Goal: Information Seeking & Learning: Check status

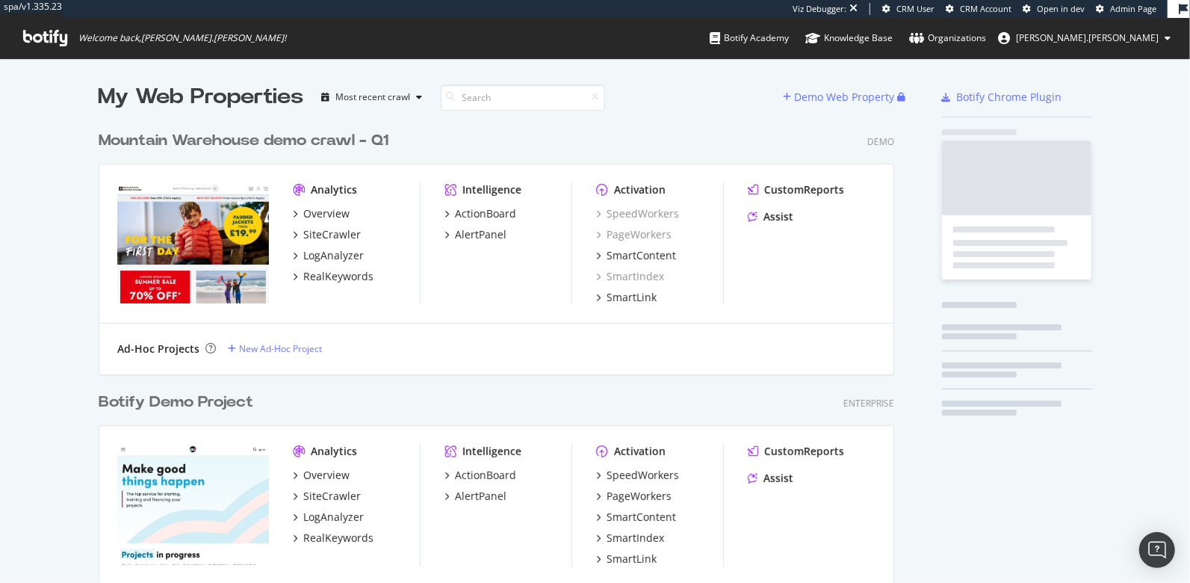
scroll to position [4923, 808]
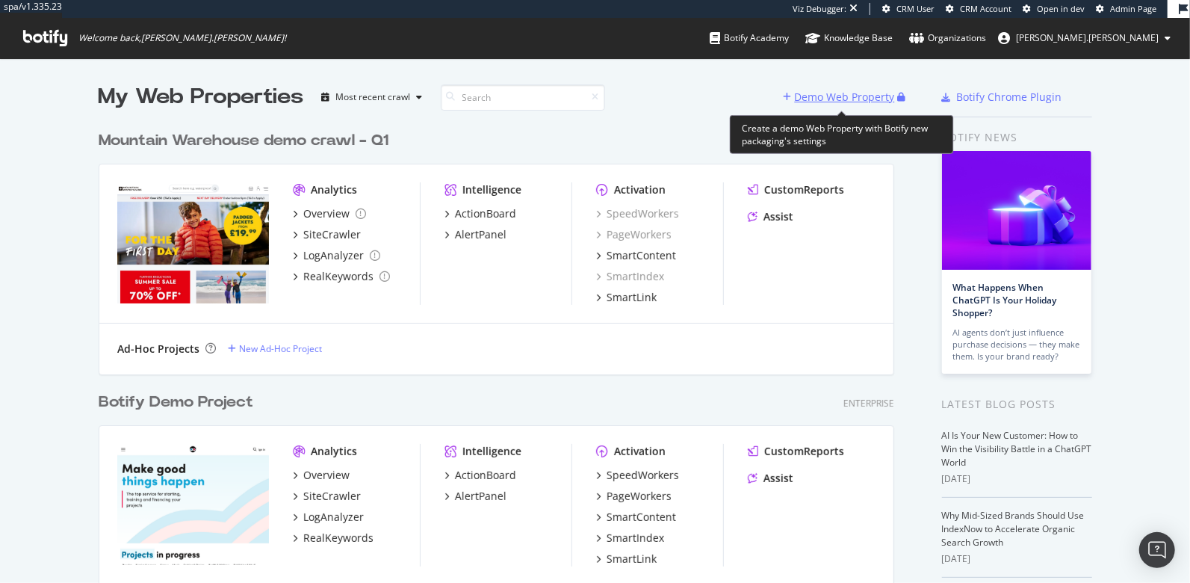
click at [818, 91] on div "Demo Web Property" at bounding box center [845, 97] width 100 height 15
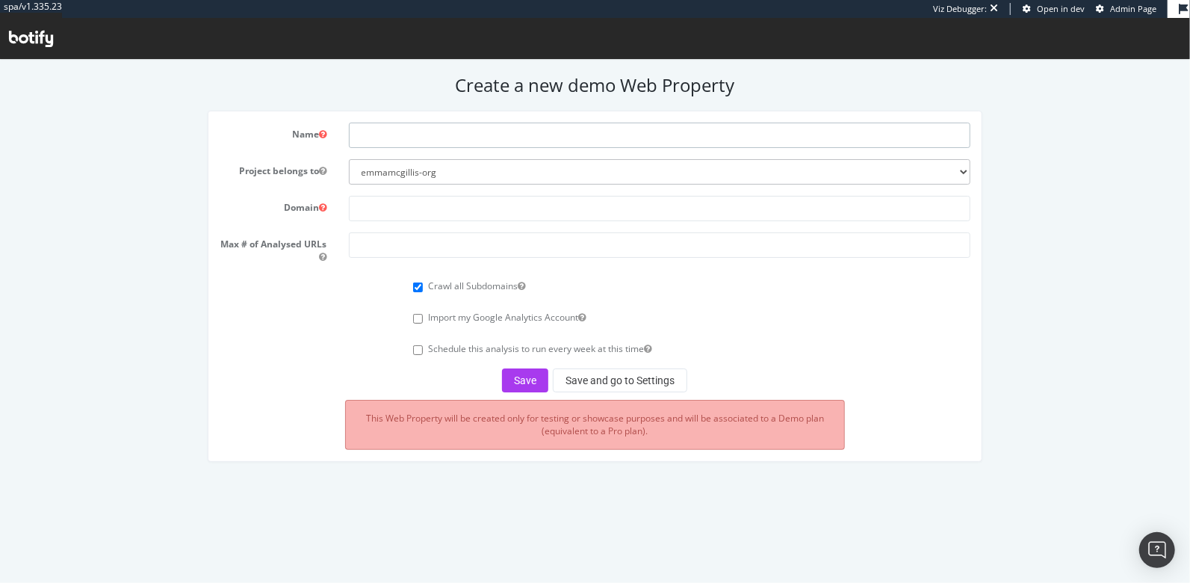
click at [504, 132] on input "text" at bounding box center [660, 134] width 622 height 25
type input "Dfyne Q3"
click at [441, 209] on input "text" at bounding box center [660, 207] width 622 height 25
paste input "https://uk.dfyne.com/"
type input "https://uk.dfyne.com/"
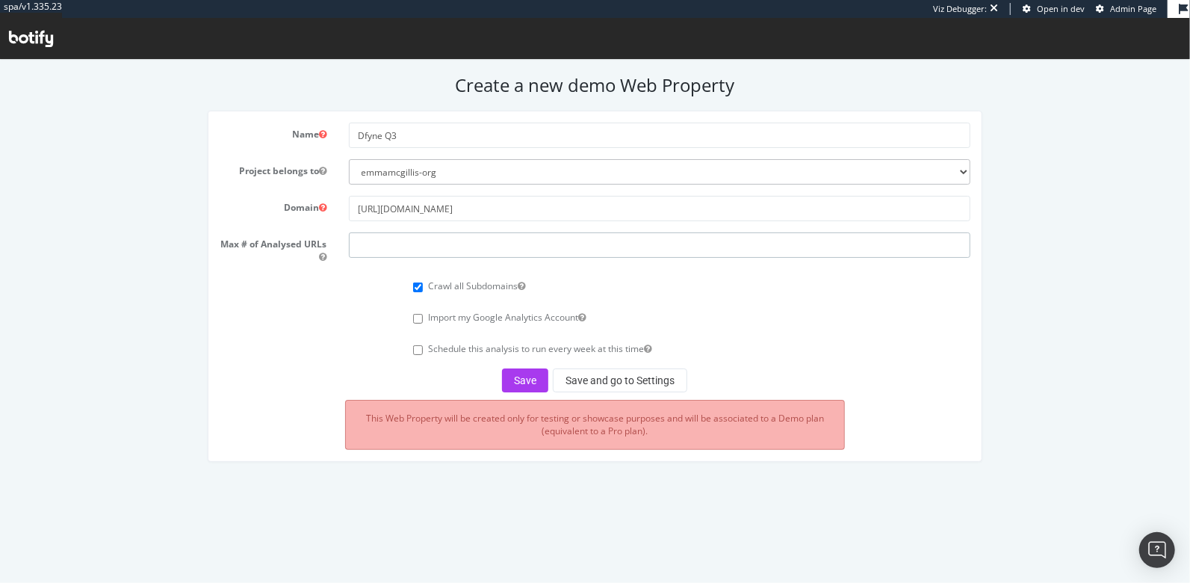
click at [412, 244] on input "number" at bounding box center [660, 244] width 622 height 25
type input "100000"
click at [608, 372] on button "Save and go to Settings" at bounding box center [620, 380] width 135 height 24
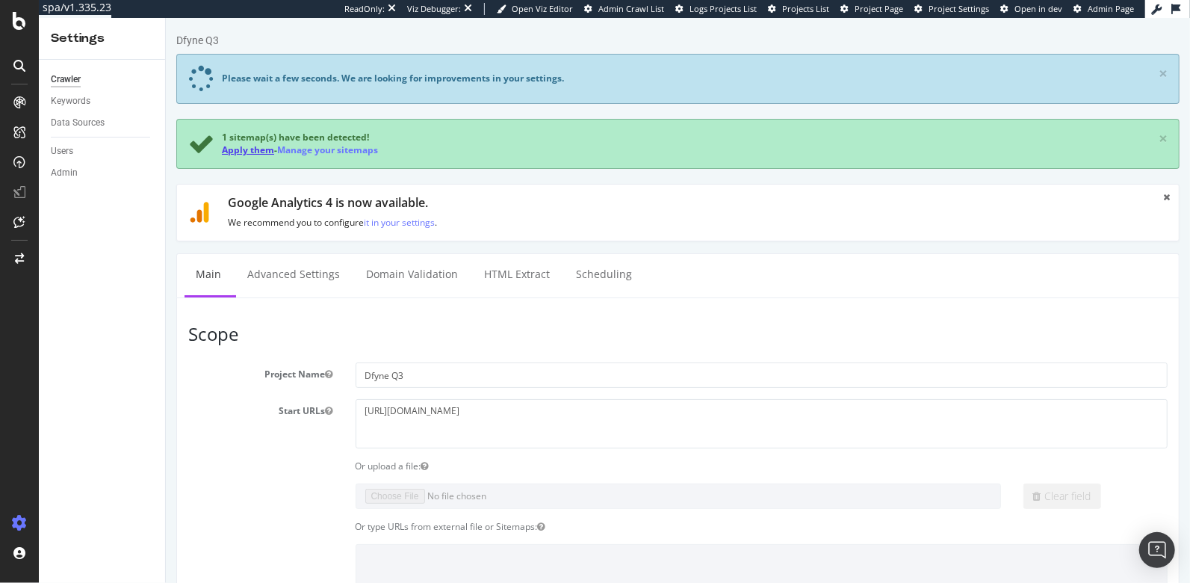
click at [253, 148] on link "Apply them" at bounding box center [247, 149] width 52 height 13
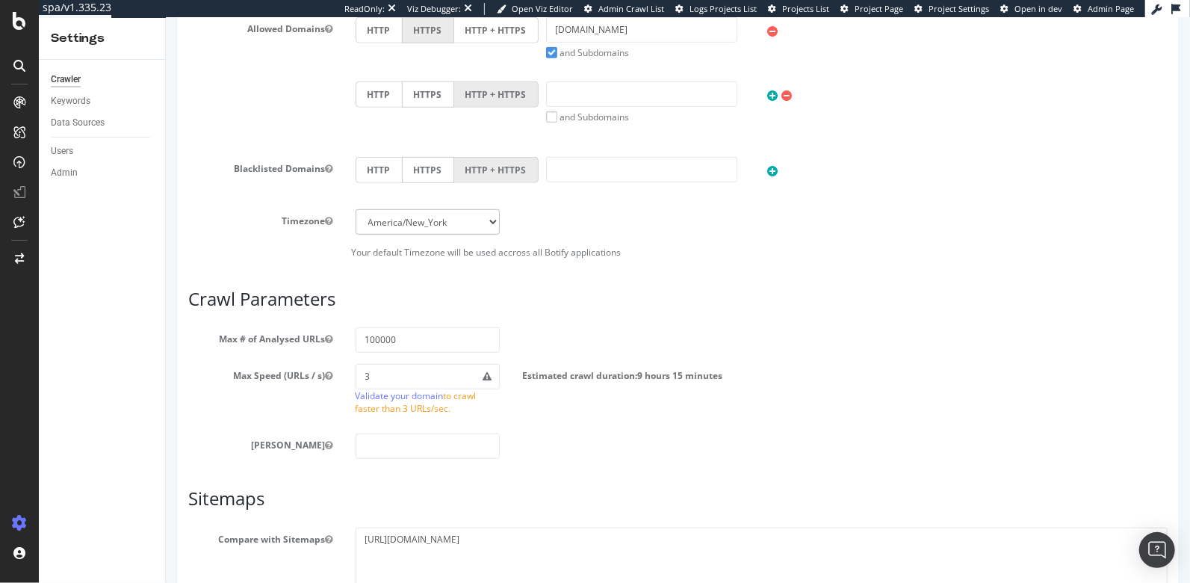
scroll to position [788, 0]
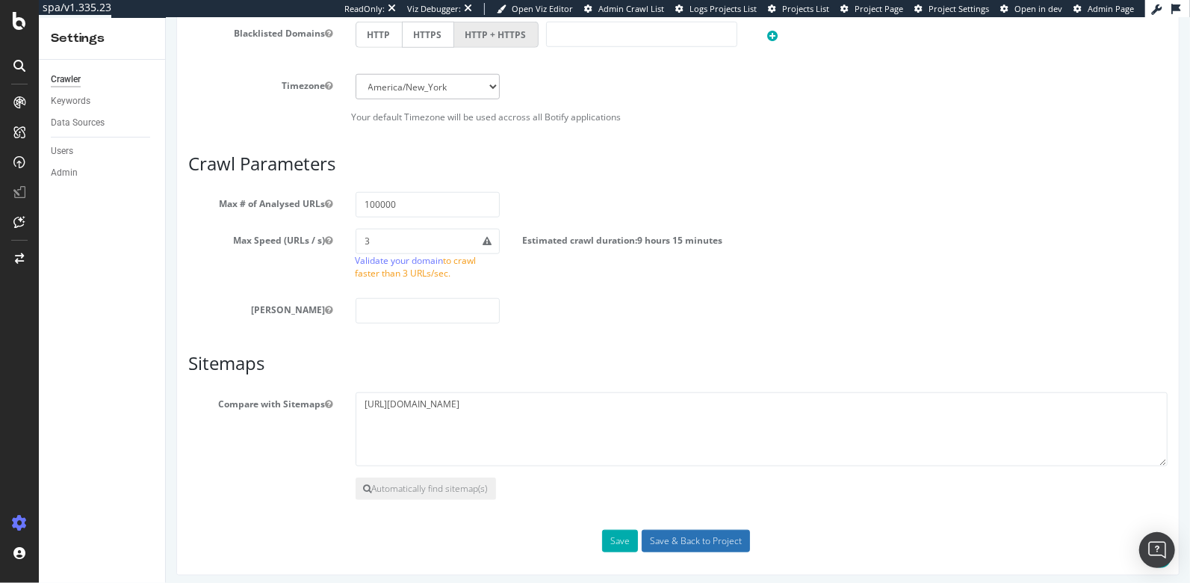
click at [687, 537] on input "Save & Back to Project" at bounding box center [695, 541] width 108 height 22
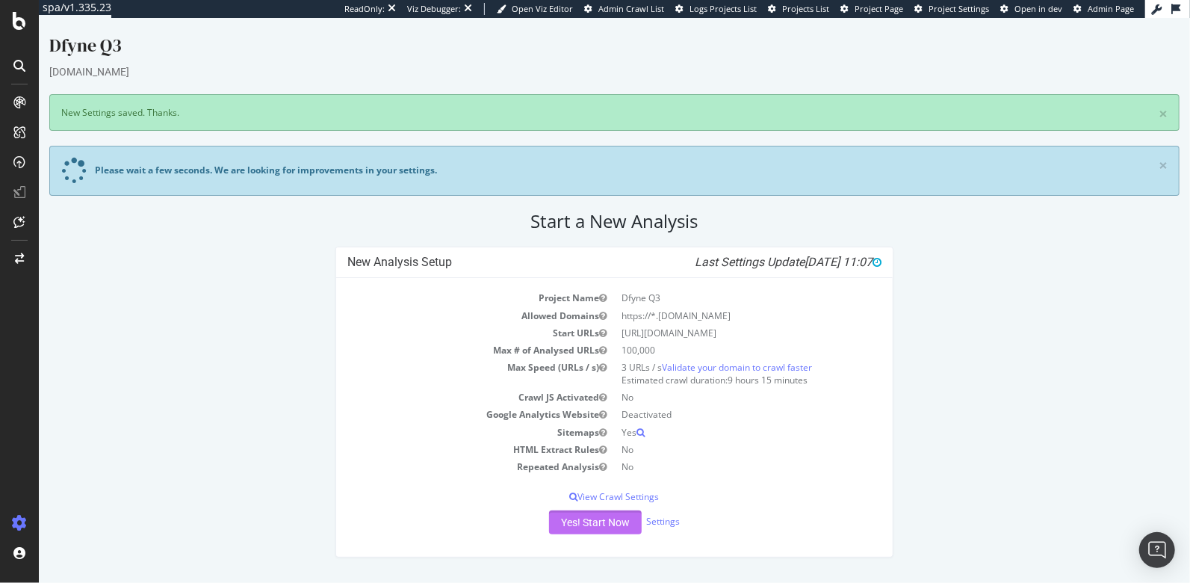
click at [618, 519] on button "Yes! Start Now" at bounding box center [594, 522] width 93 height 24
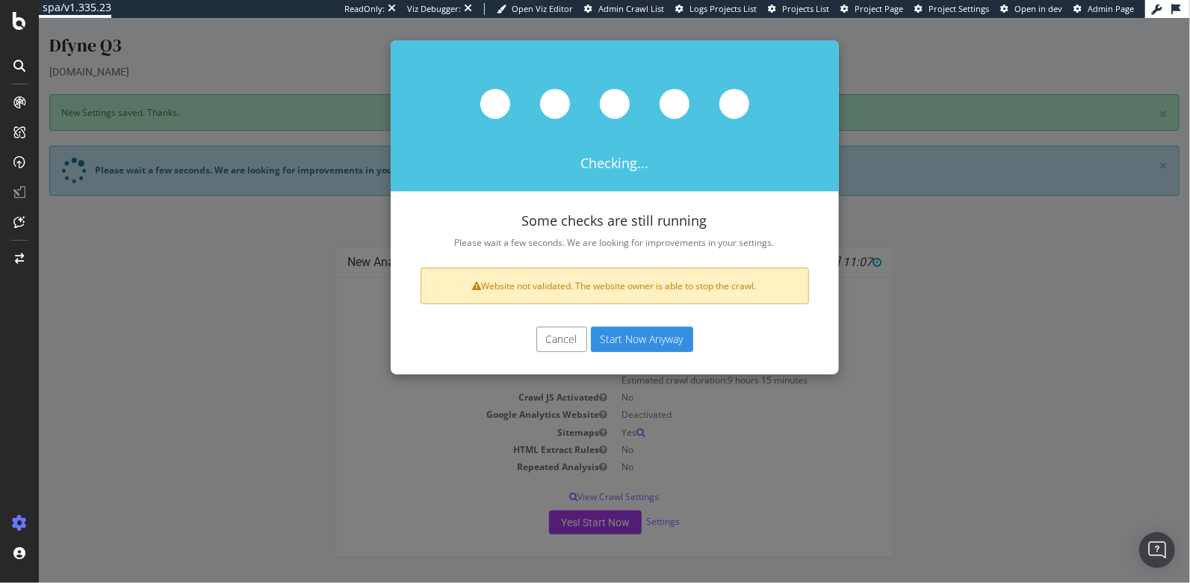
click at [660, 334] on button "Start Now Anyway" at bounding box center [641, 339] width 102 height 25
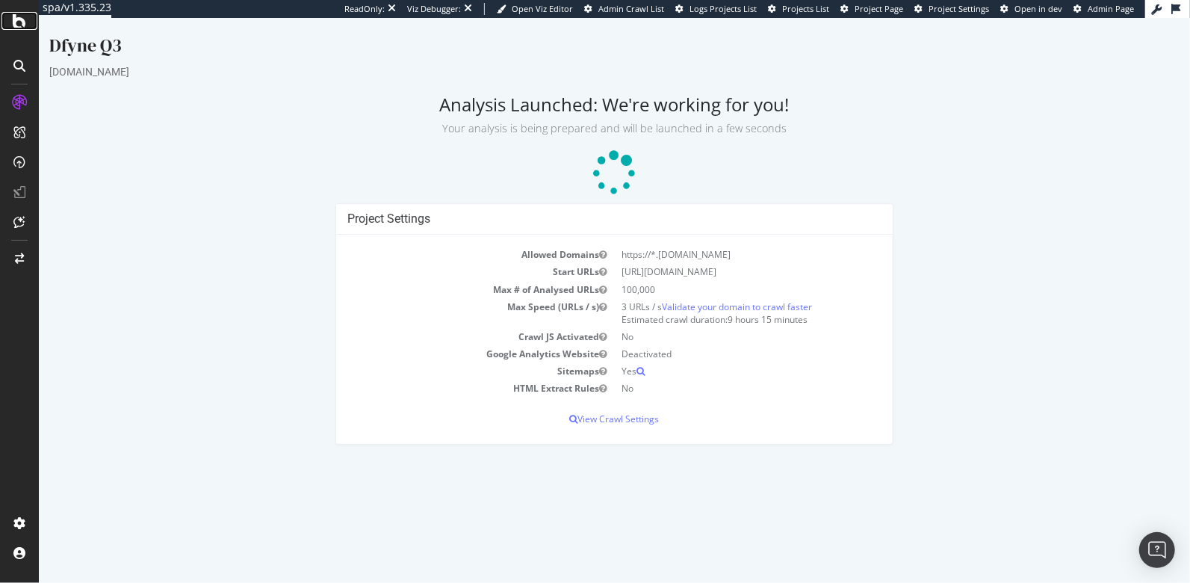
click at [21, 29] on icon at bounding box center [19, 21] width 13 height 18
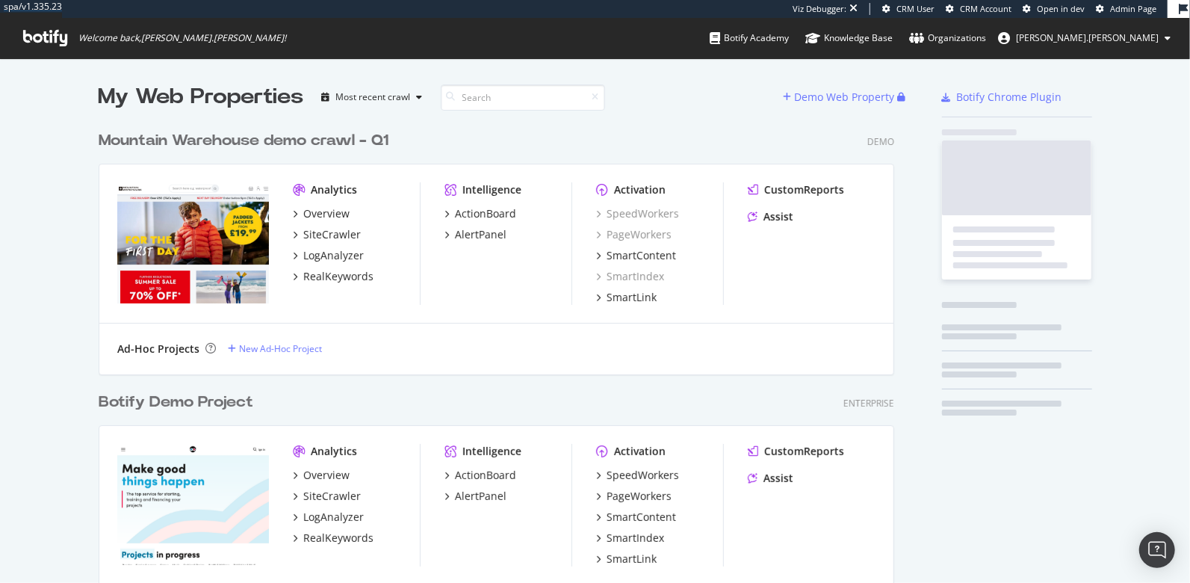
scroll to position [583, 1190]
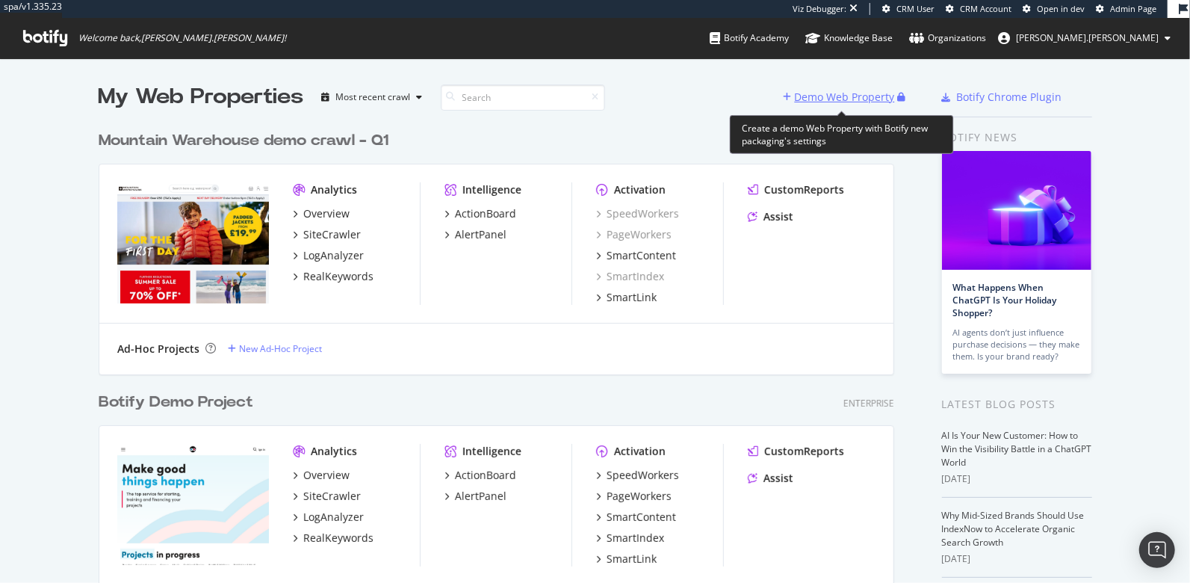
click at [864, 102] on div "Demo Web Property" at bounding box center [845, 97] width 100 height 15
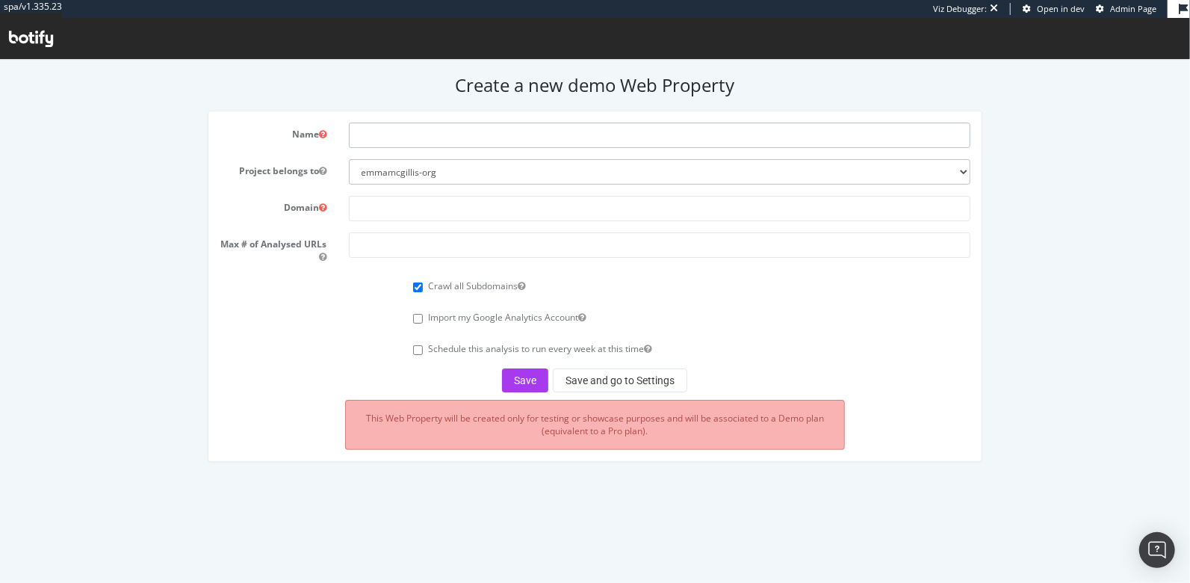
click at [418, 129] on input "text" at bounding box center [660, 134] width 622 height 25
type input "Housekeep Q3"
click at [426, 204] on input "text" at bounding box center [660, 207] width 622 height 25
paste input "https://housekeep.com/"
type input "https://housekeep.com/"
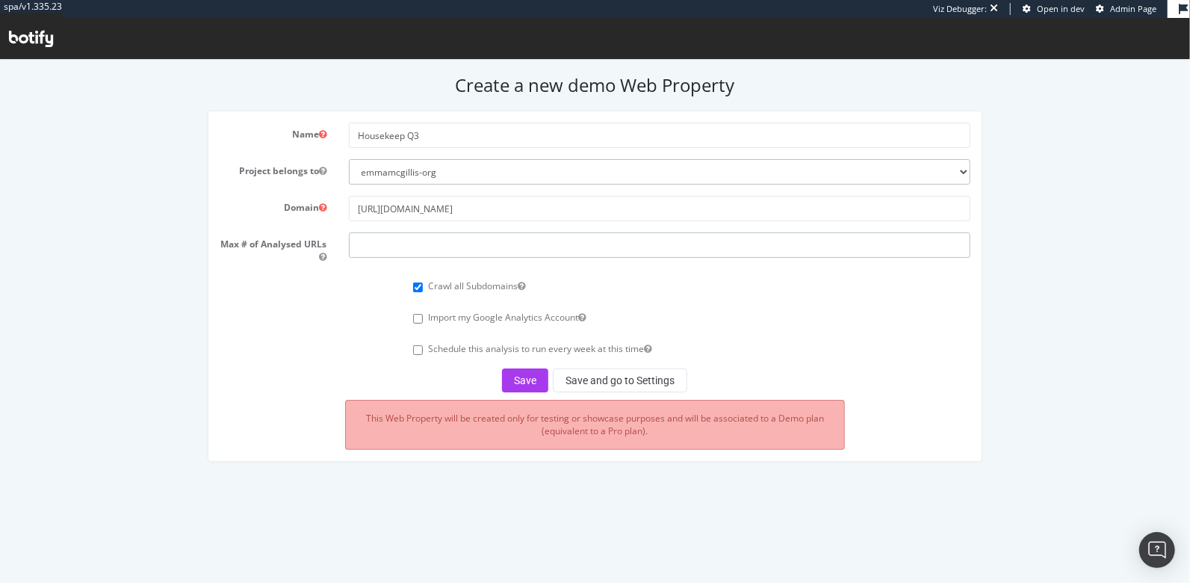
click at [398, 256] on input "number" at bounding box center [660, 244] width 622 height 25
type input "100000"
click at [626, 368] on button "Save and go to Settings" at bounding box center [620, 380] width 135 height 24
click at [626, 380] on div "Save Save and go to Settings" at bounding box center [595, 380] width 751 height 24
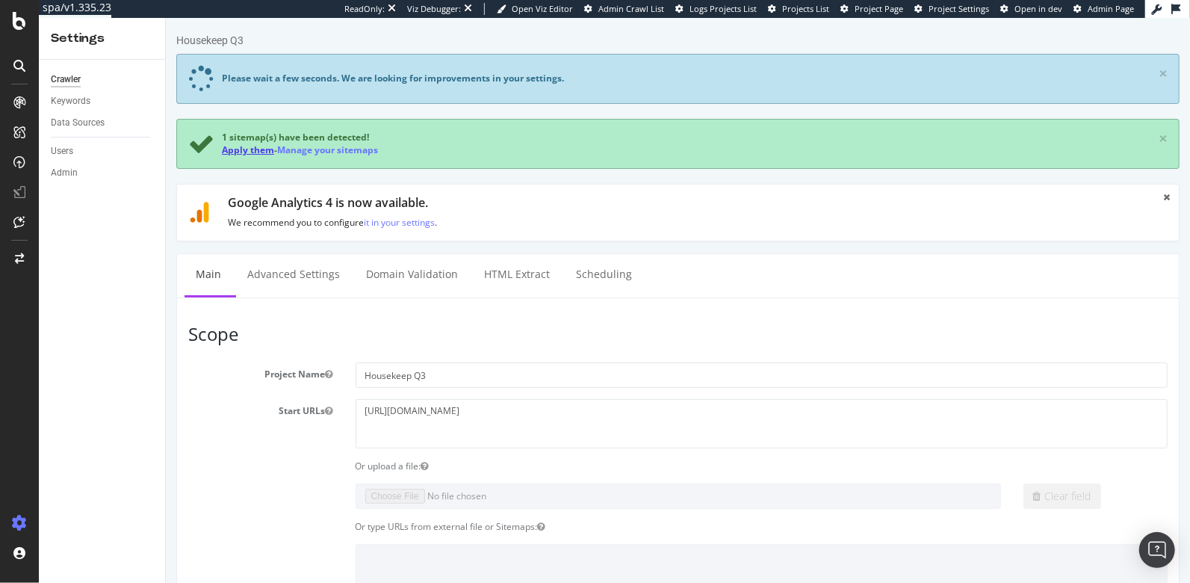
click at [239, 148] on link "Apply them" at bounding box center [247, 149] width 52 height 13
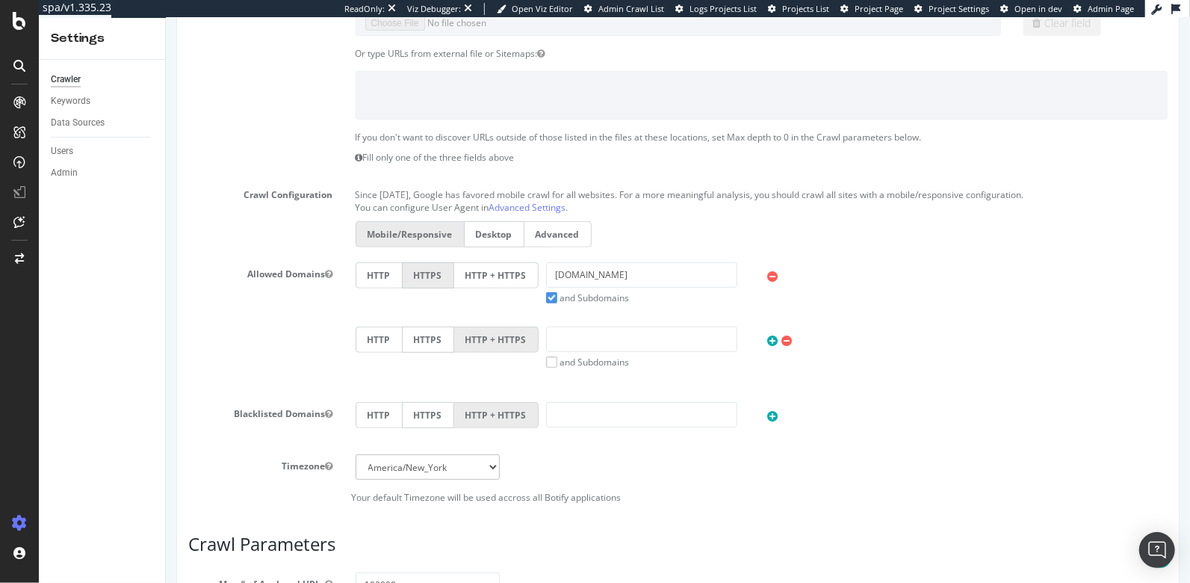
scroll to position [788, 0]
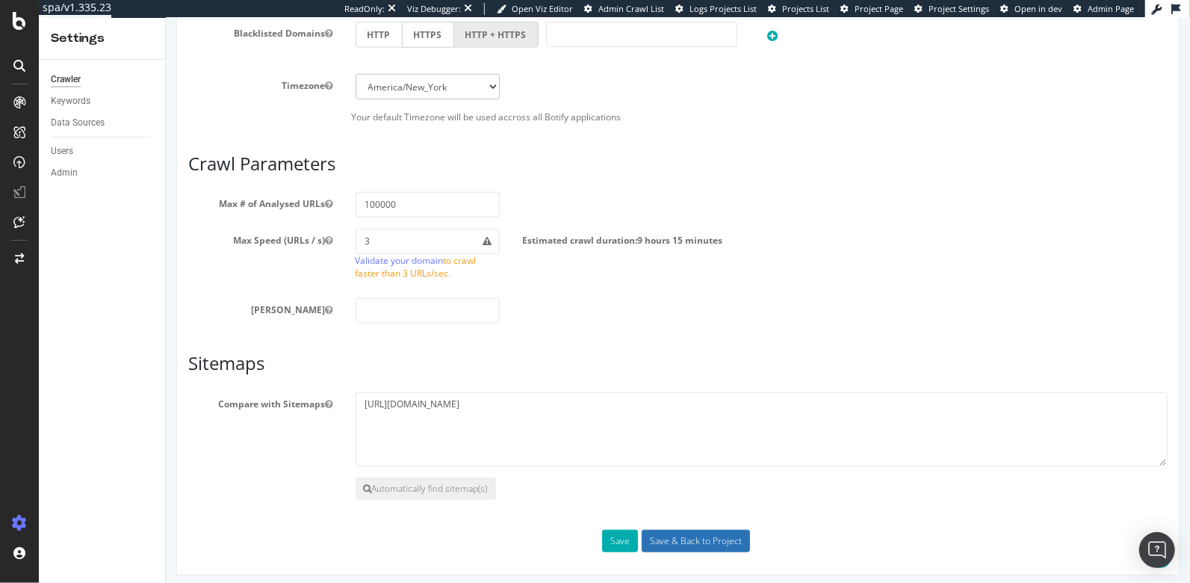
click at [680, 538] on input "Save & Back to Project" at bounding box center [695, 541] width 108 height 22
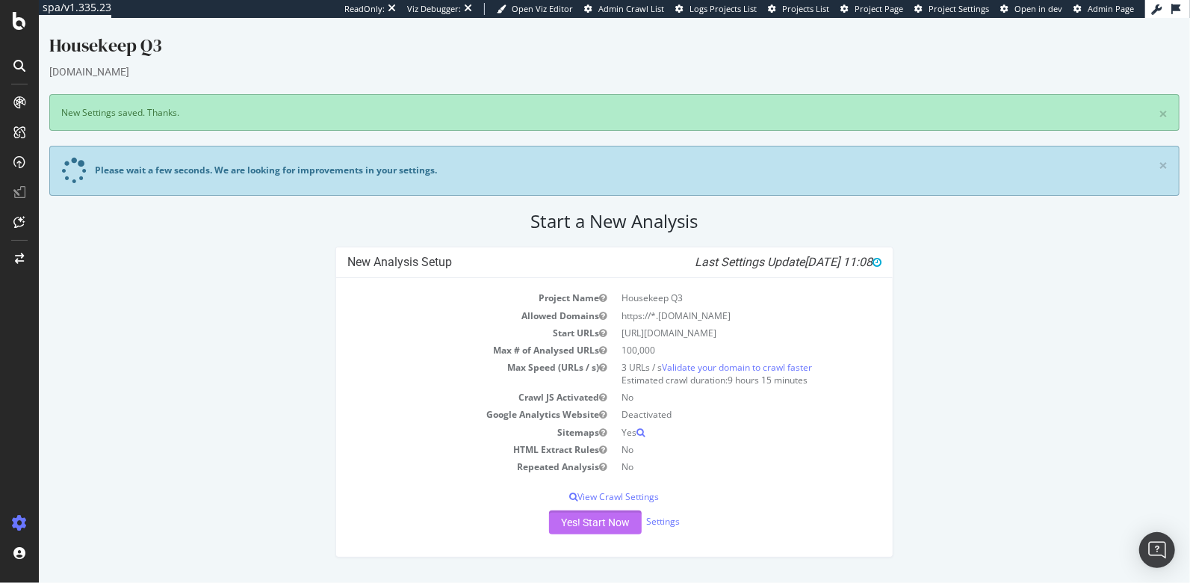
click at [591, 528] on button "Yes! Start Now" at bounding box center [594, 522] width 93 height 24
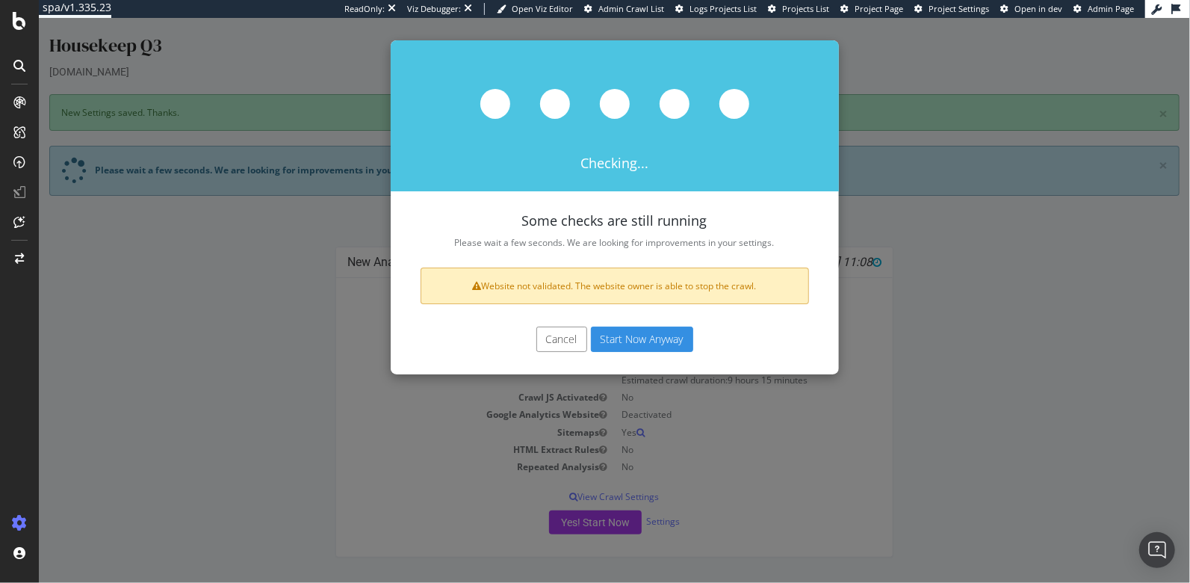
click at [650, 336] on button "Start Now Anyway" at bounding box center [641, 339] width 102 height 25
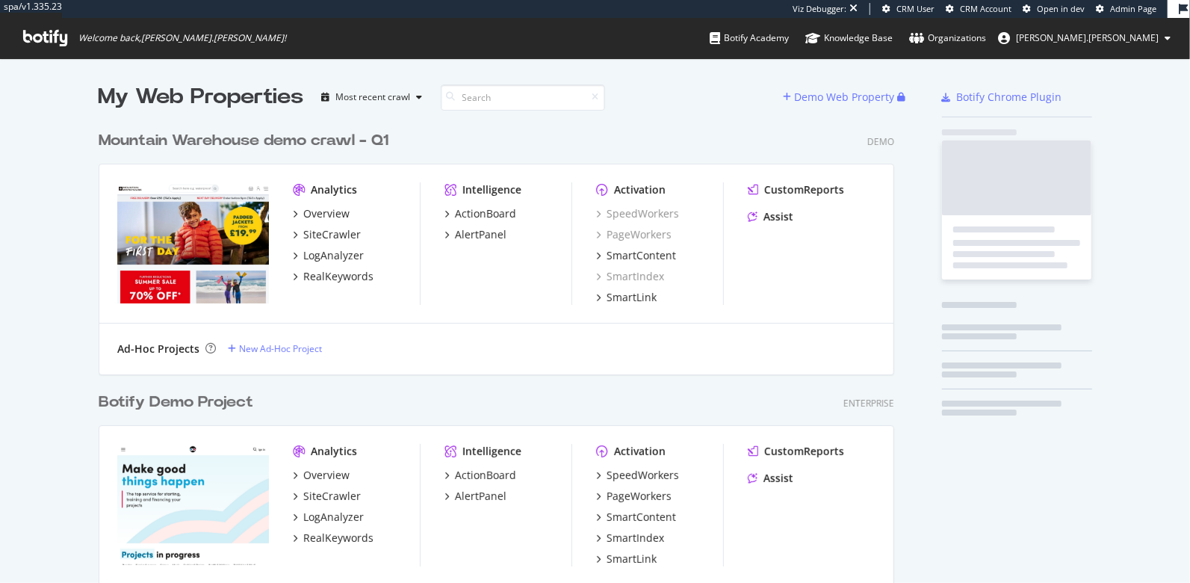
scroll to position [4968, 808]
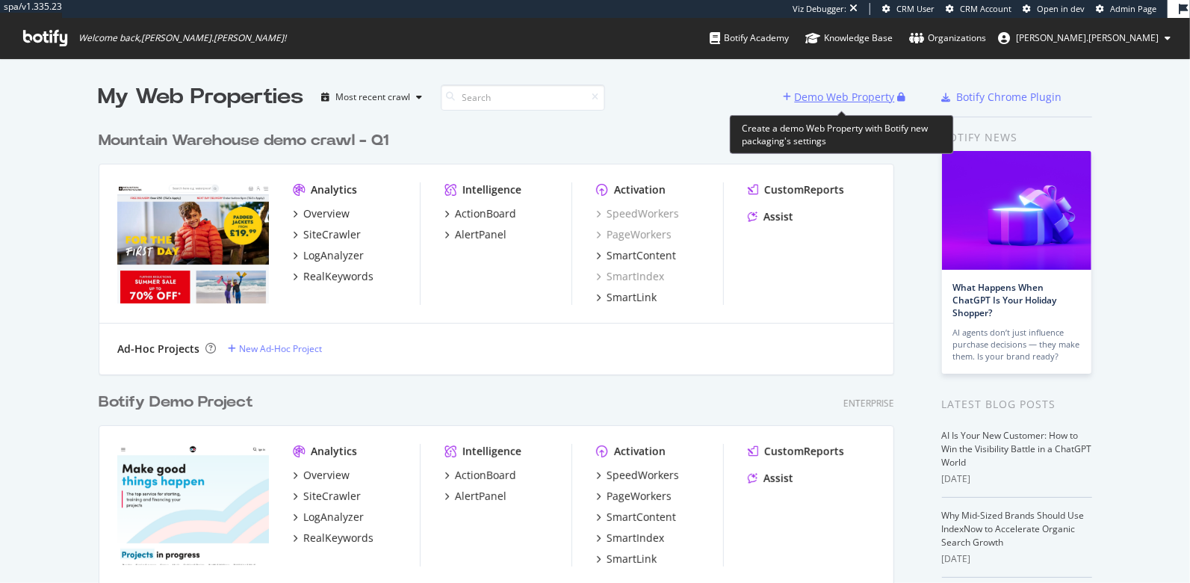
click at [866, 96] on div "Demo Web Property" at bounding box center [845, 97] width 100 height 15
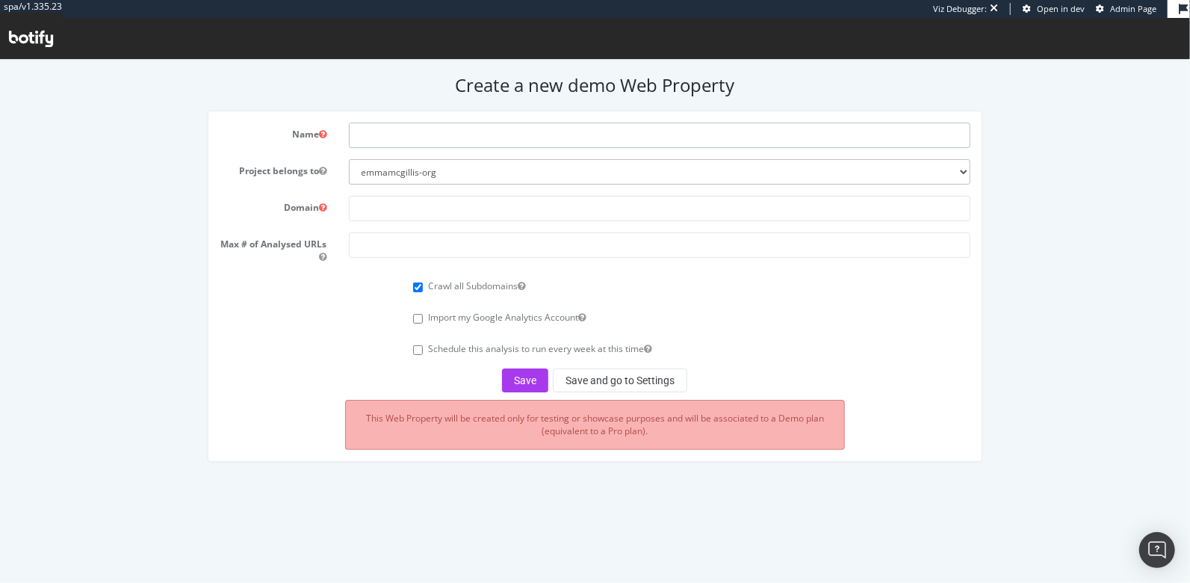
click at [481, 134] on input "text" at bounding box center [660, 134] width 622 height 25
click at [400, 207] on input "text" at bounding box center [660, 207] width 622 height 25
paste input "[URL][DOMAIN_NAME]"
type input "[URL][DOMAIN_NAME]"
click at [397, 137] on input "text" at bounding box center [660, 134] width 622 height 25
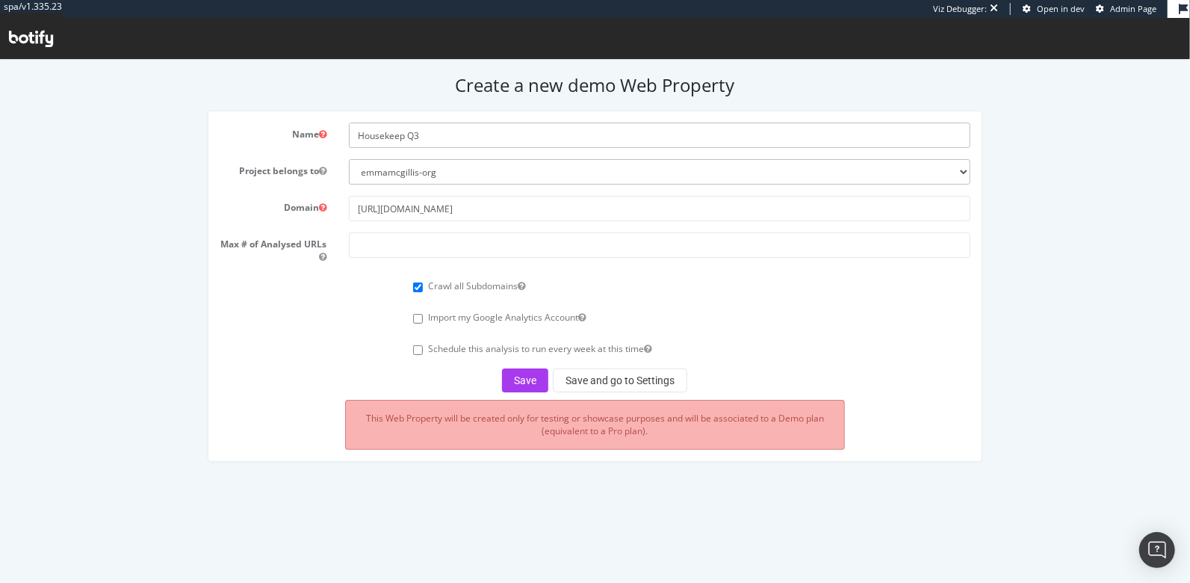
type input "Housekeep Q3"
click at [418, 248] on input "number" at bounding box center [660, 244] width 622 height 25
type input "100000"
drag, startPoint x: 404, startPoint y: 135, endPoint x: 307, endPoint y: 134, distance: 96.4
click at [307, 134] on div "Name Housekeep Q3" at bounding box center [594, 134] width 773 height 25
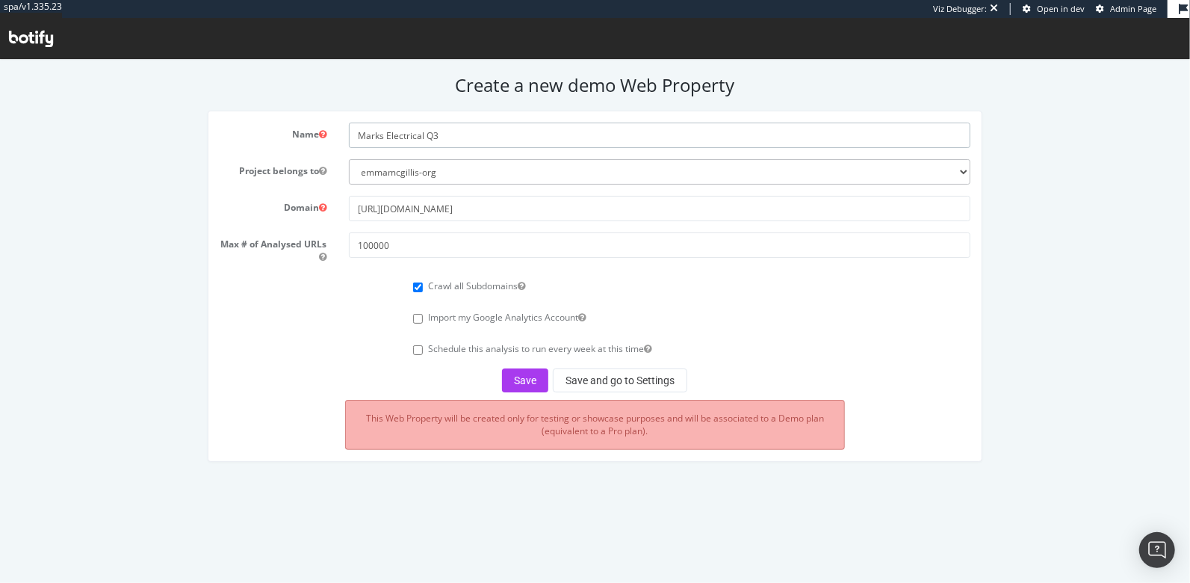
click at [478, 140] on input "Marks Electrical Q3" at bounding box center [660, 134] width 622 height 25
type input "Marks Electrical Q3"
click at [575, 382] on button "Save and go to Settings" at bounding box center [620, 380] width 135 height 24
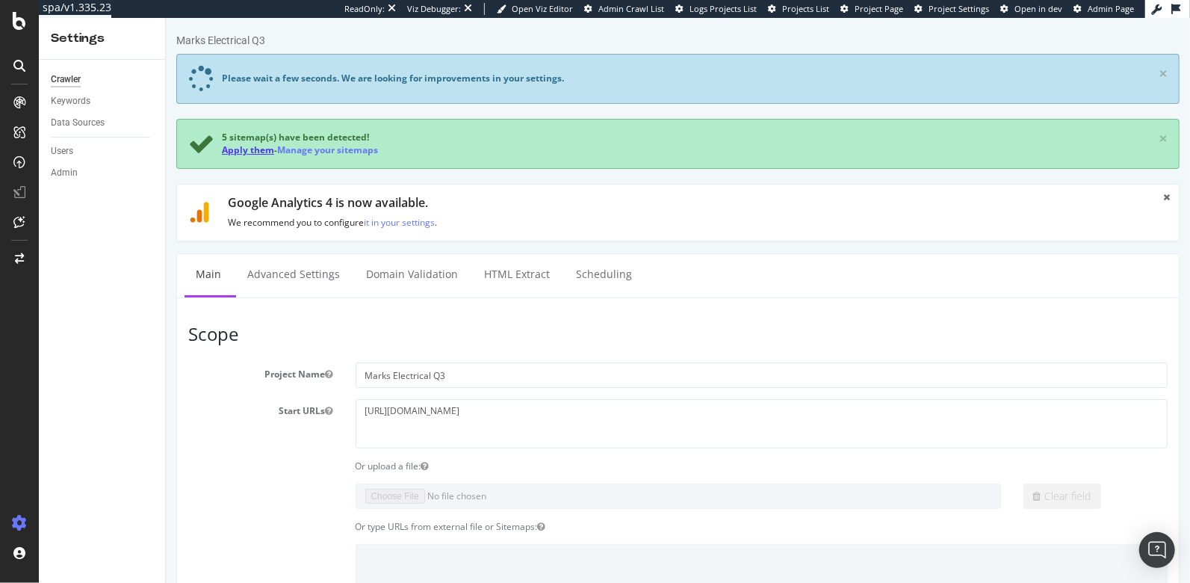
click at [237, 151] on link "Apply them" at bounding box center [247, 149] width 52 height 13
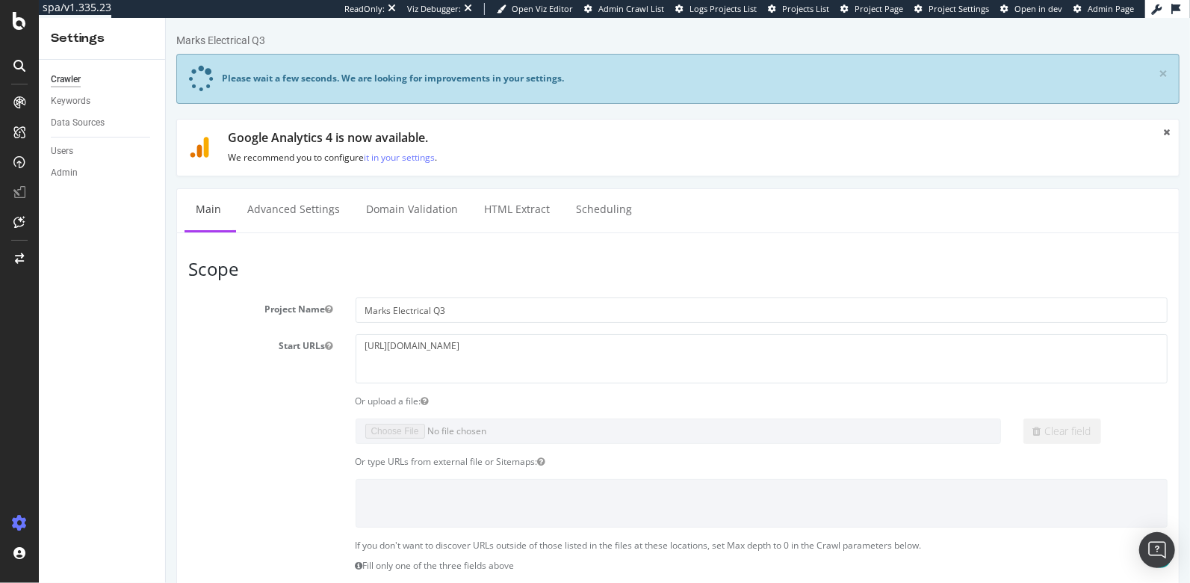
scroll to position [788, 0]
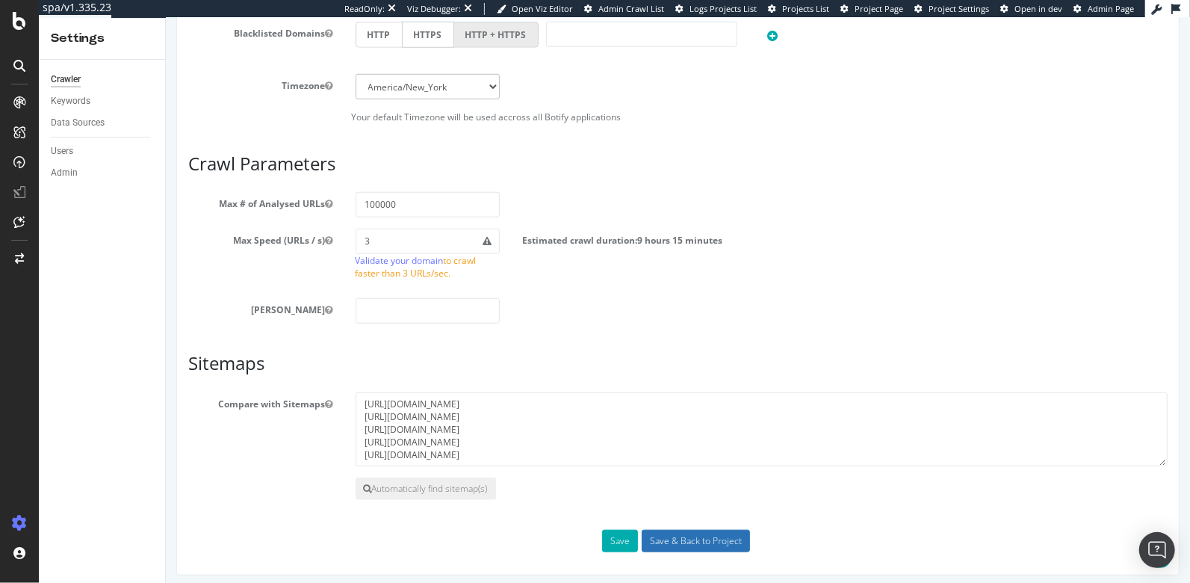
click at [670, 536] on input "Save & Back to Project" at bounding box center [695, 541] width 108 height 22
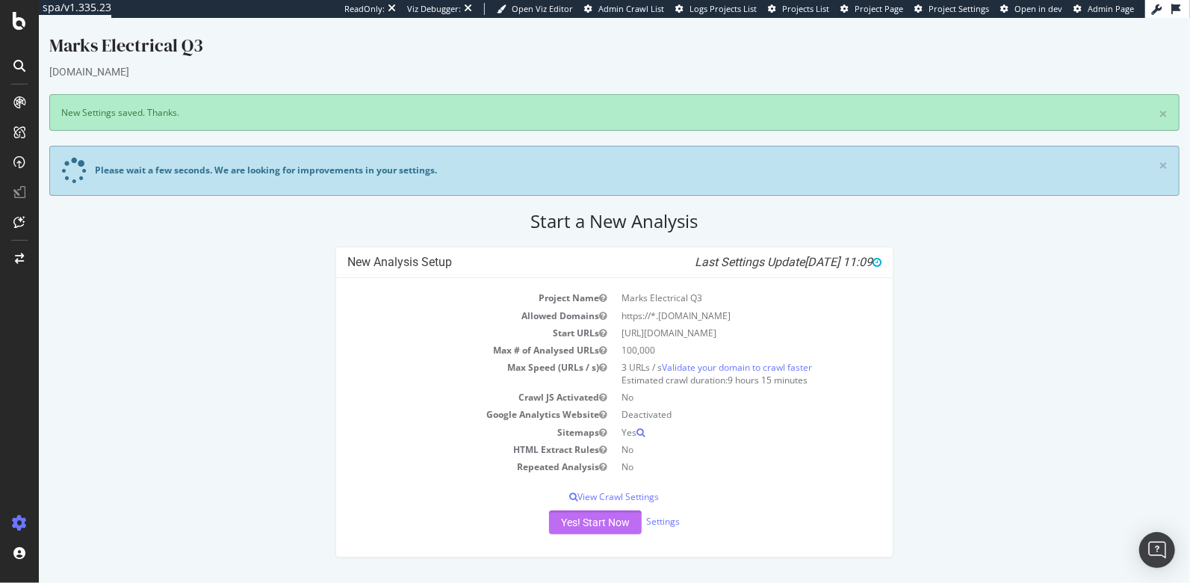
click at [613, 516] on button "Yes! Start Now" at bounding box center [594, 522] width 93 height 24
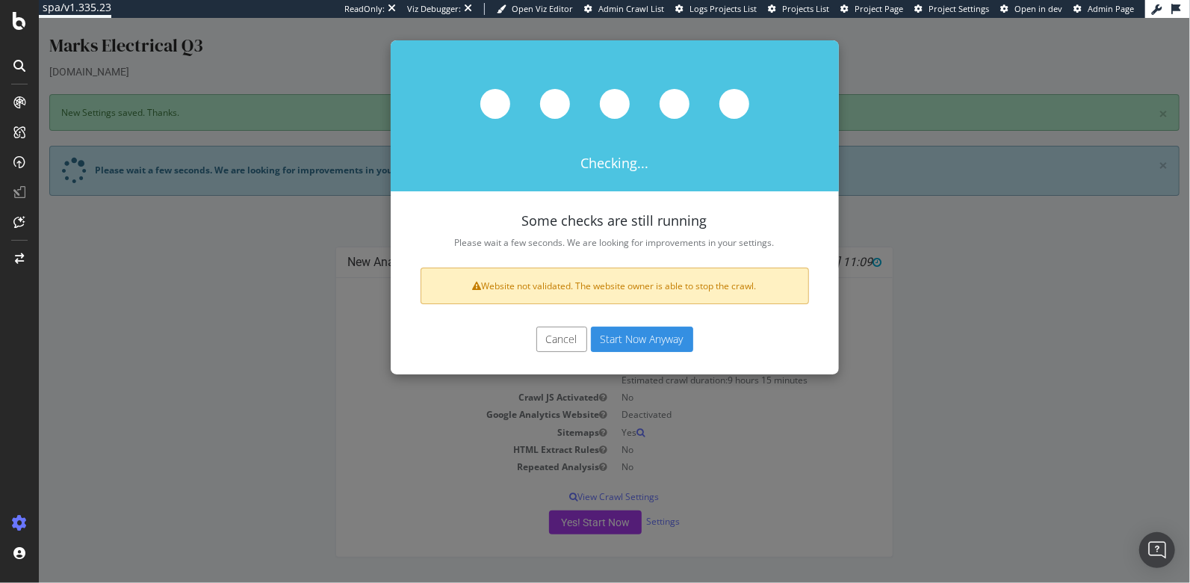
click at [640, 341] on button "Start Now Anyway" at bounding box center [641, 339] width 102 height 25
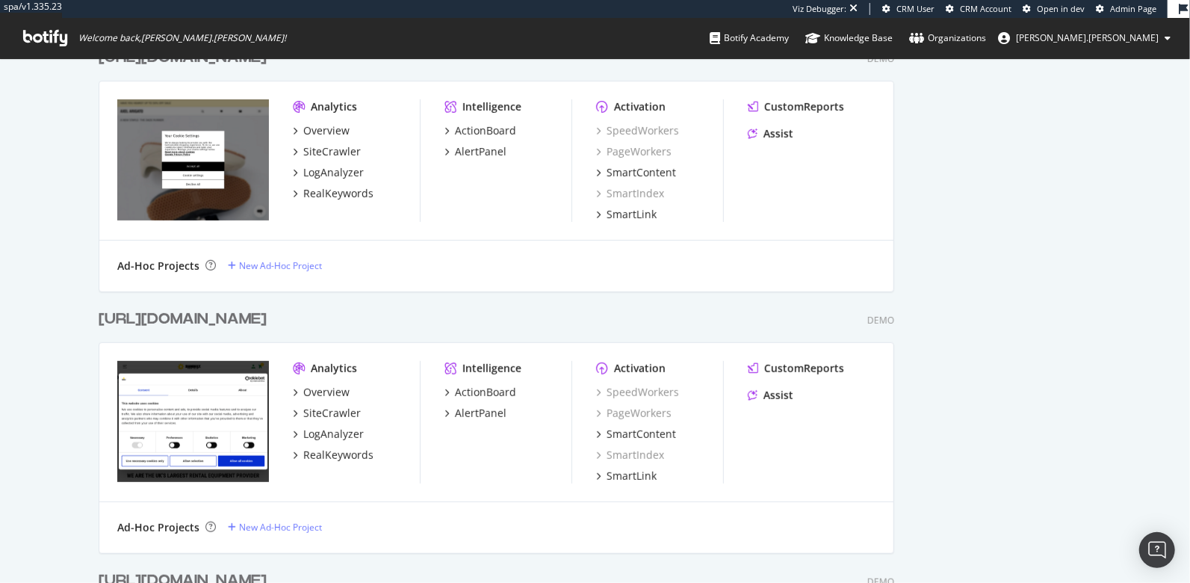
scroll to position [307, 0]
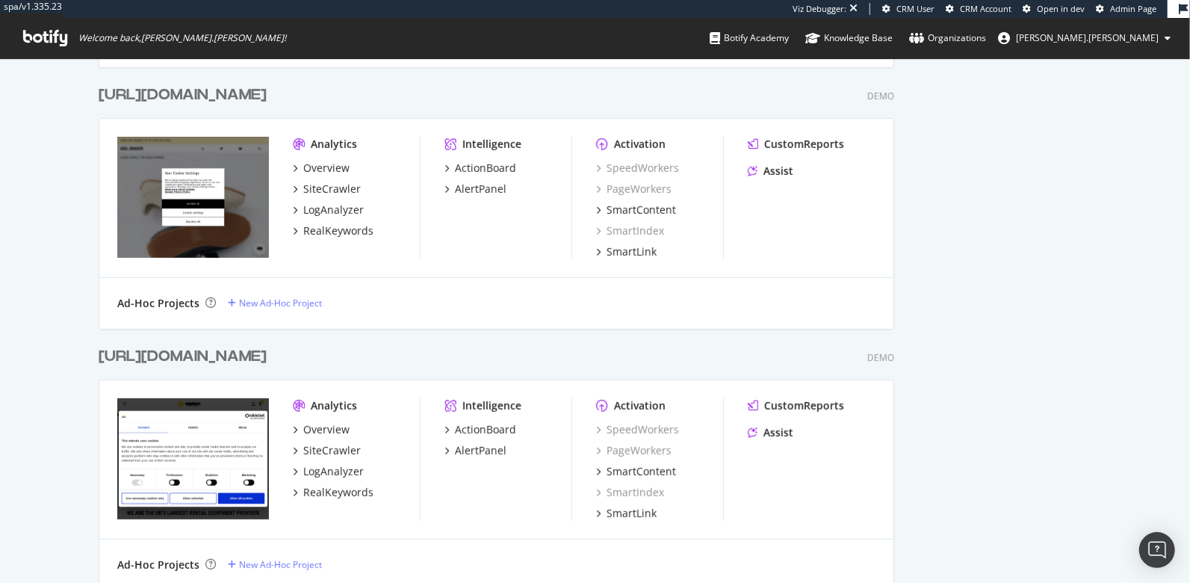
click at [214, 103] on div "[URL][DOMAIN_NAME]" at bounding box center [183, 95] width 168 height 22
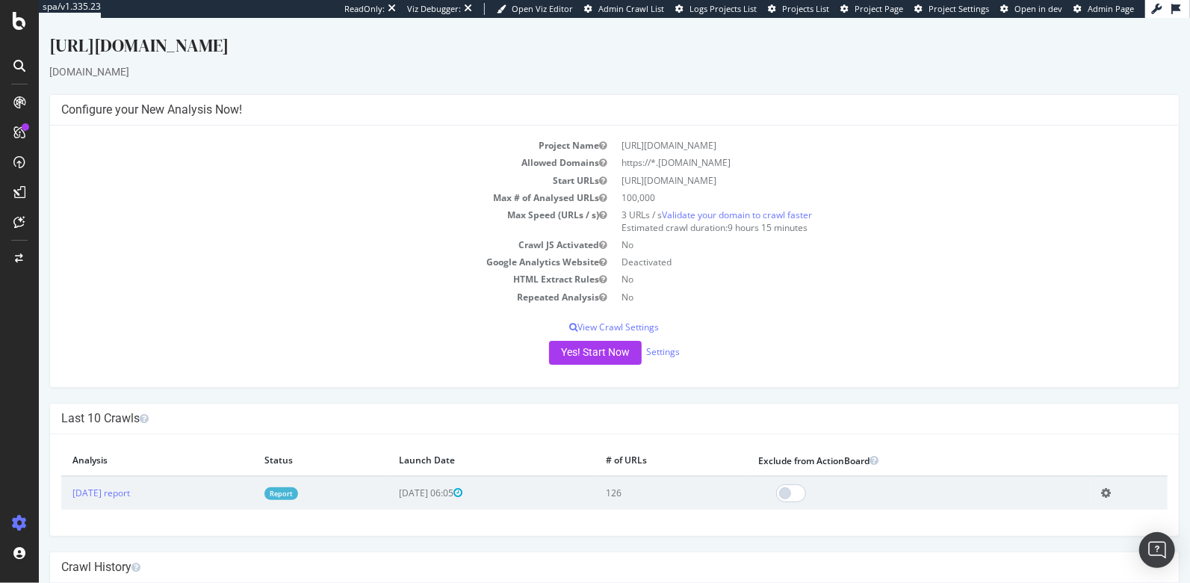
click at [120, 500] on td "[DATE] report" at bounding box center [157, 493] width 192 height 34
click at [118, 491] on link "[DATE] report" at bounding box center [101, 492] width 58 height 13
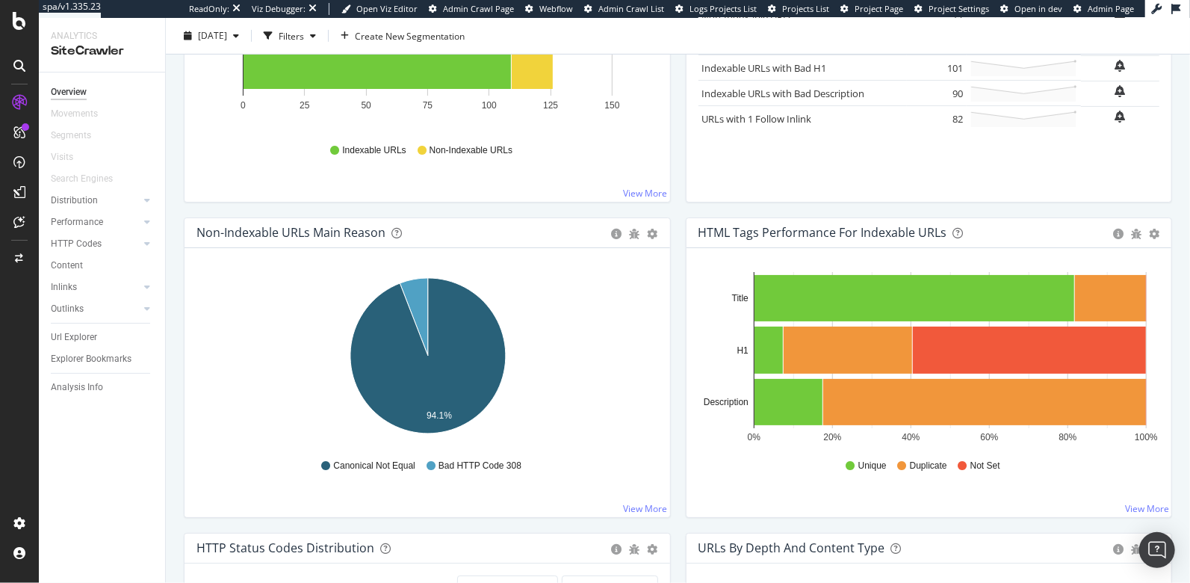
scroll to position [356, 0]
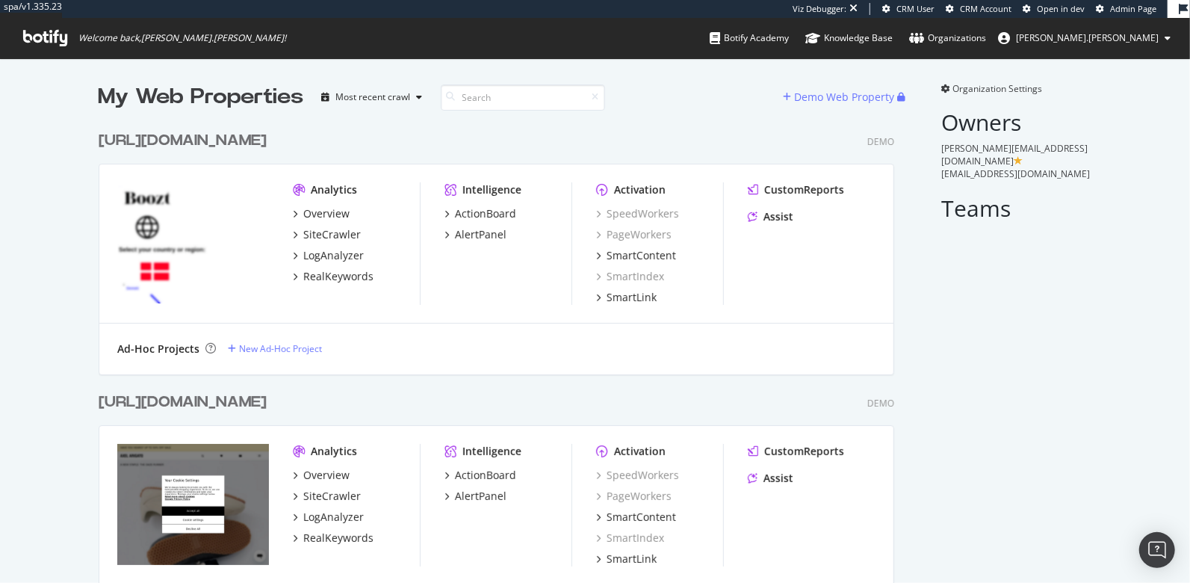
scroll to position [23756, 808]
